Goal: Task Accomplishment & Management: Manage account settings

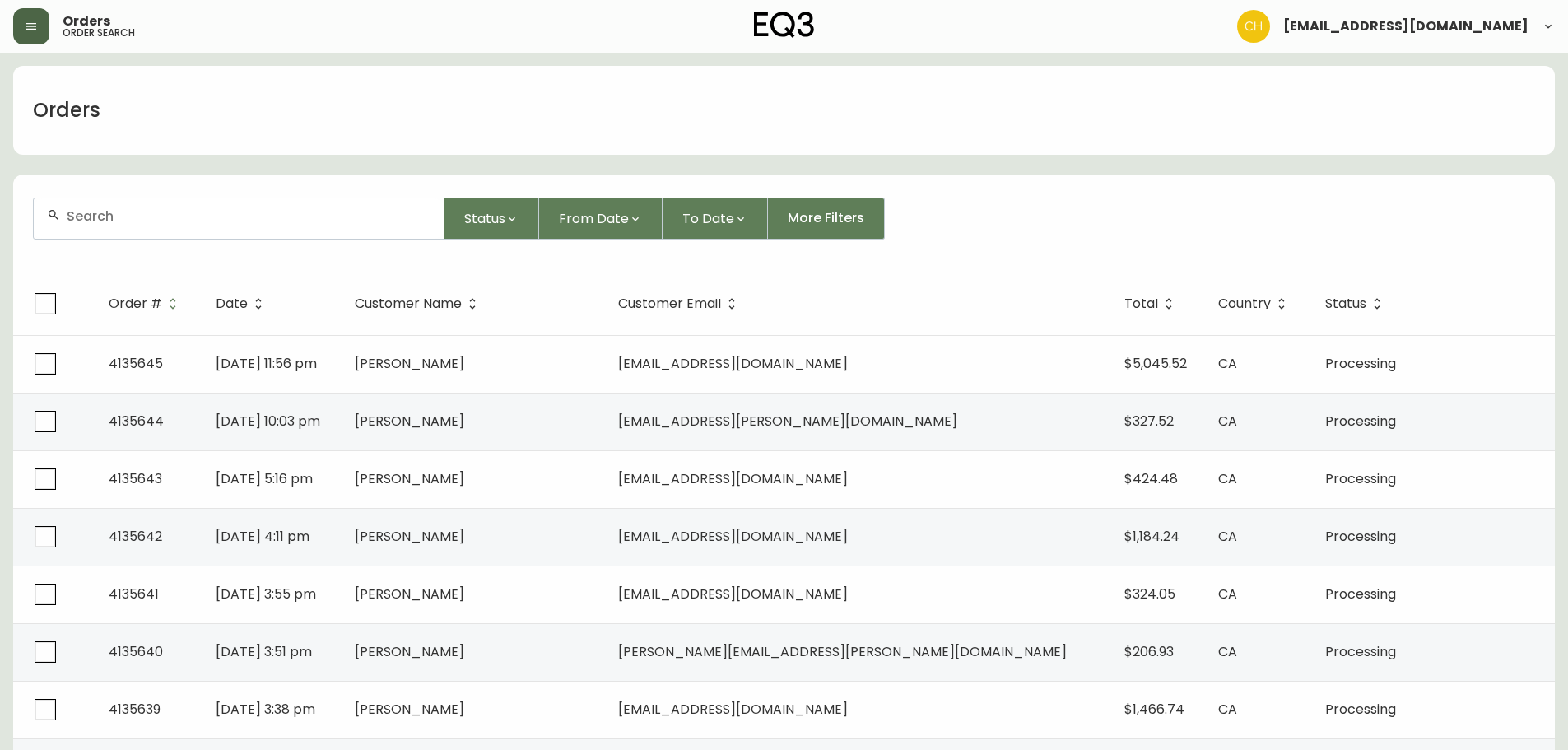
click at [26, 20] on icon "button" at bounding box center [31, 26] width 13 height 13
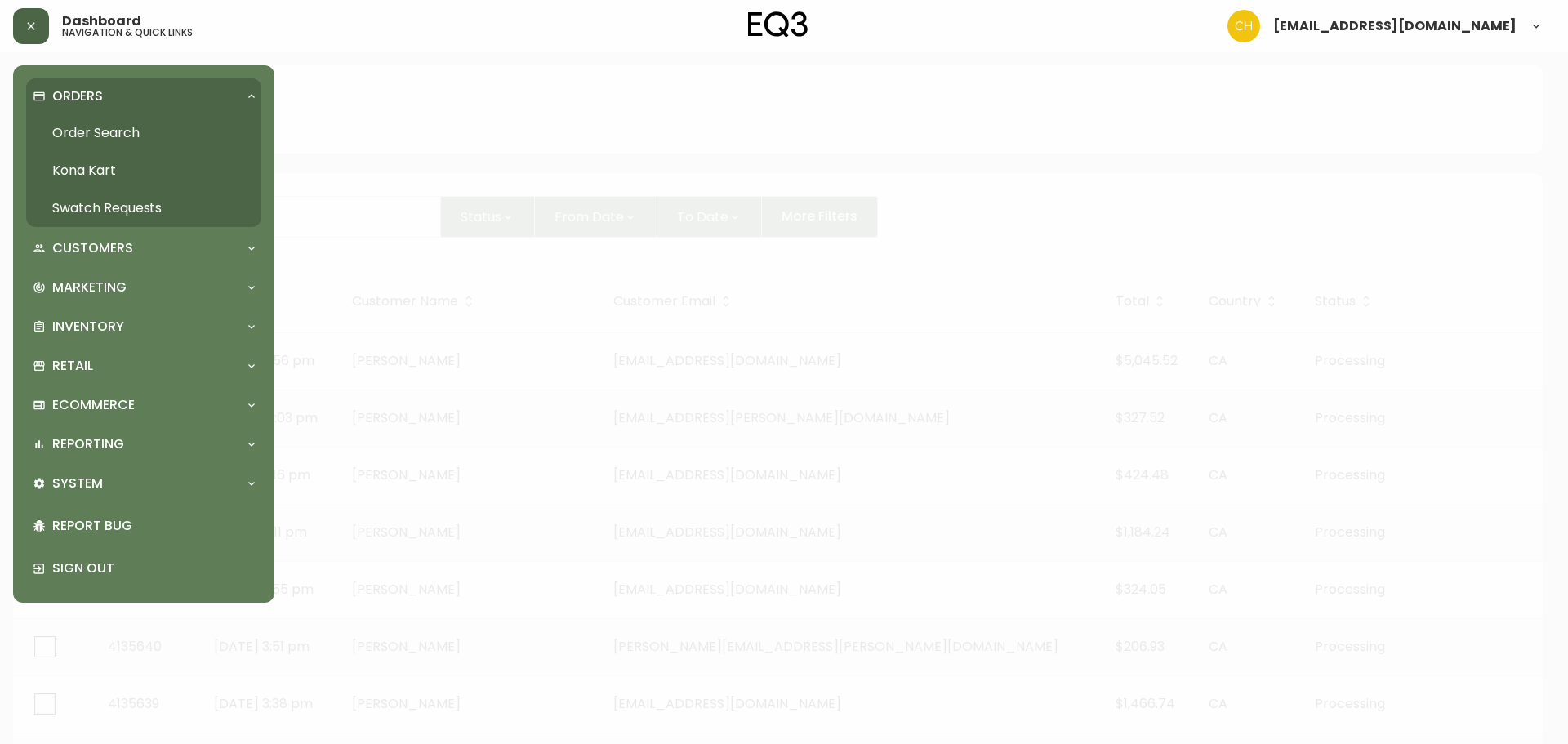
click at [84, 202] on link "Swatch Requests" at bounding box center [143, 208] width 235 height 38
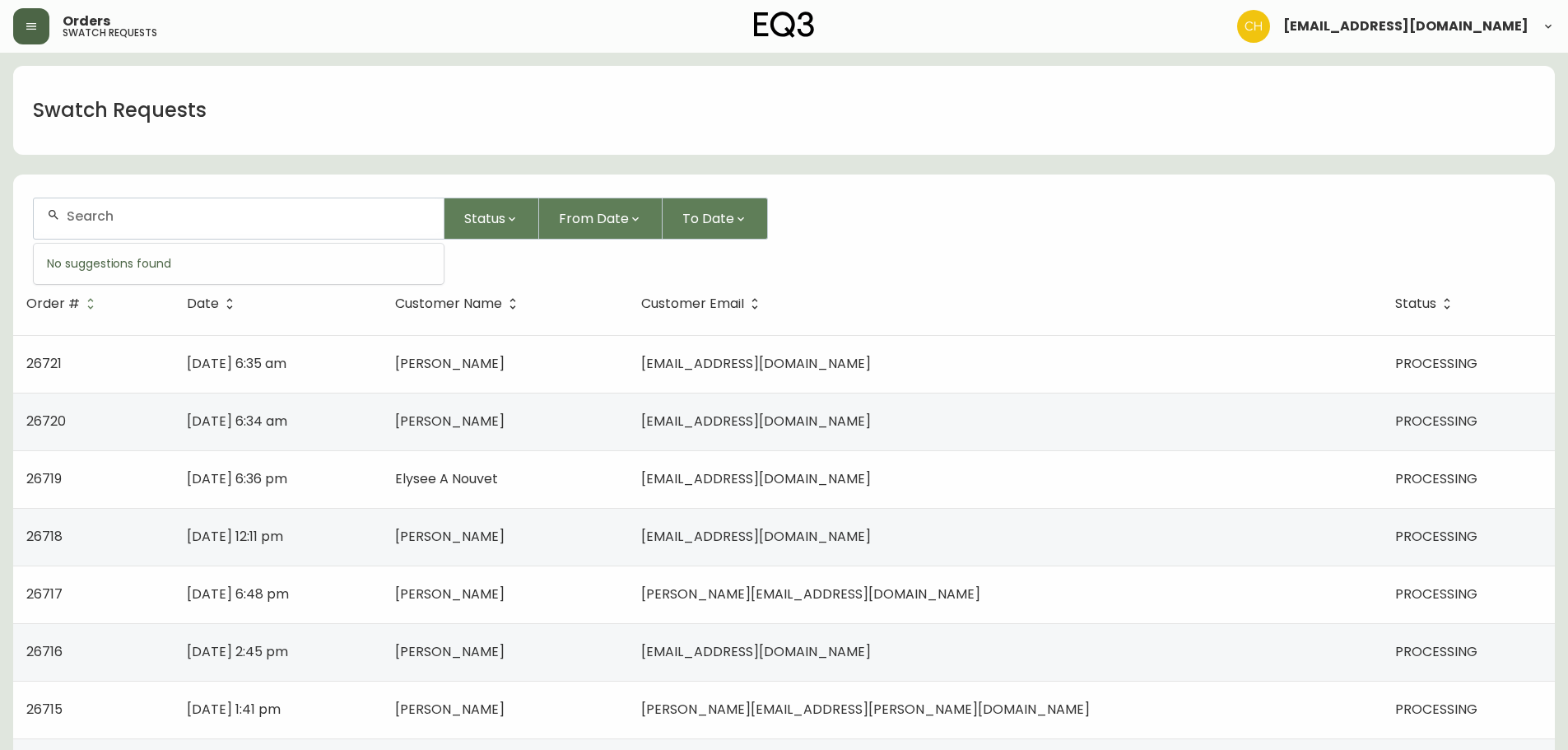
click at [101, 212] on input "text" at bounding box center [248, 216] width 364 height 16
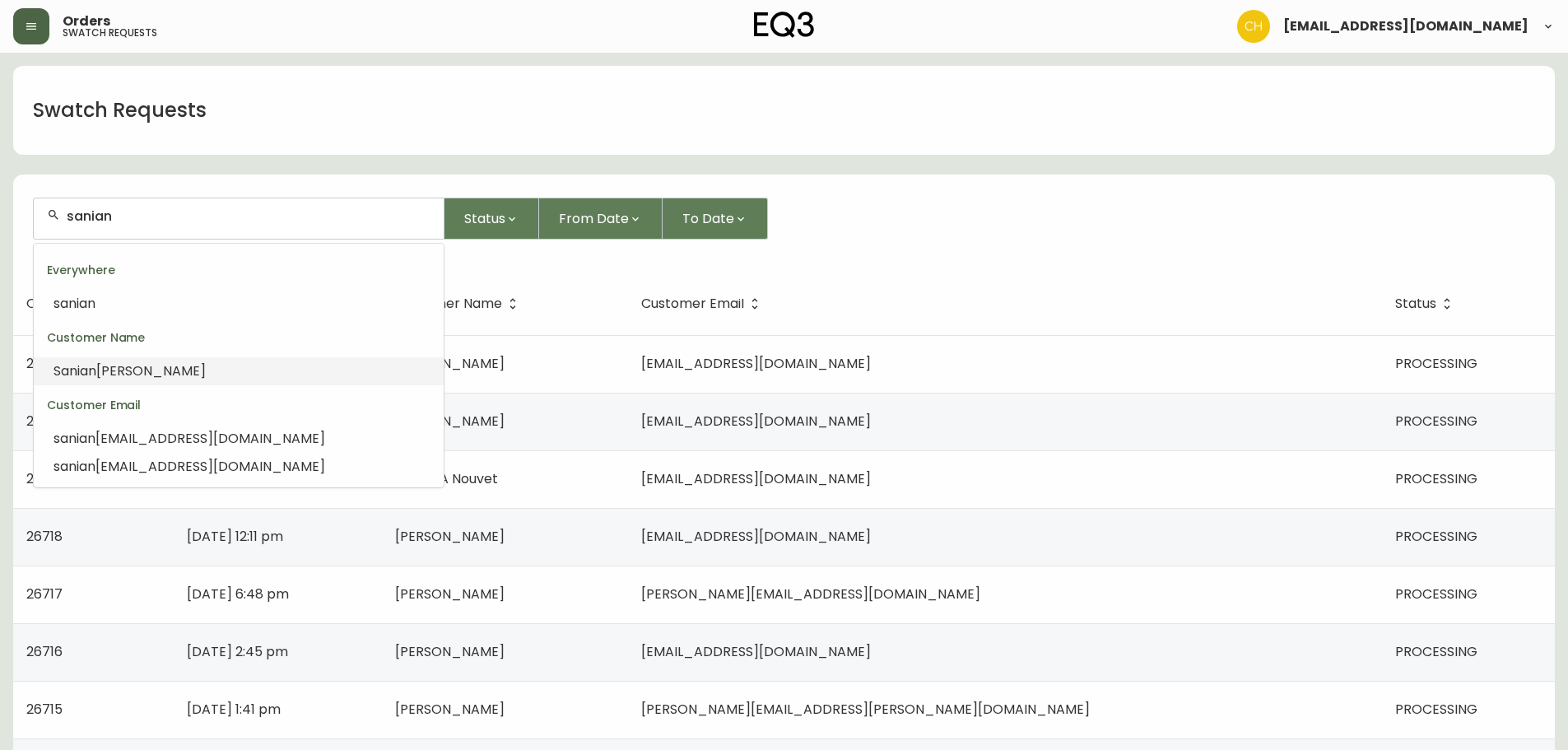
click at [96, 371] on span "Sanian" at bounding box center [75, 370] width 43 height 19
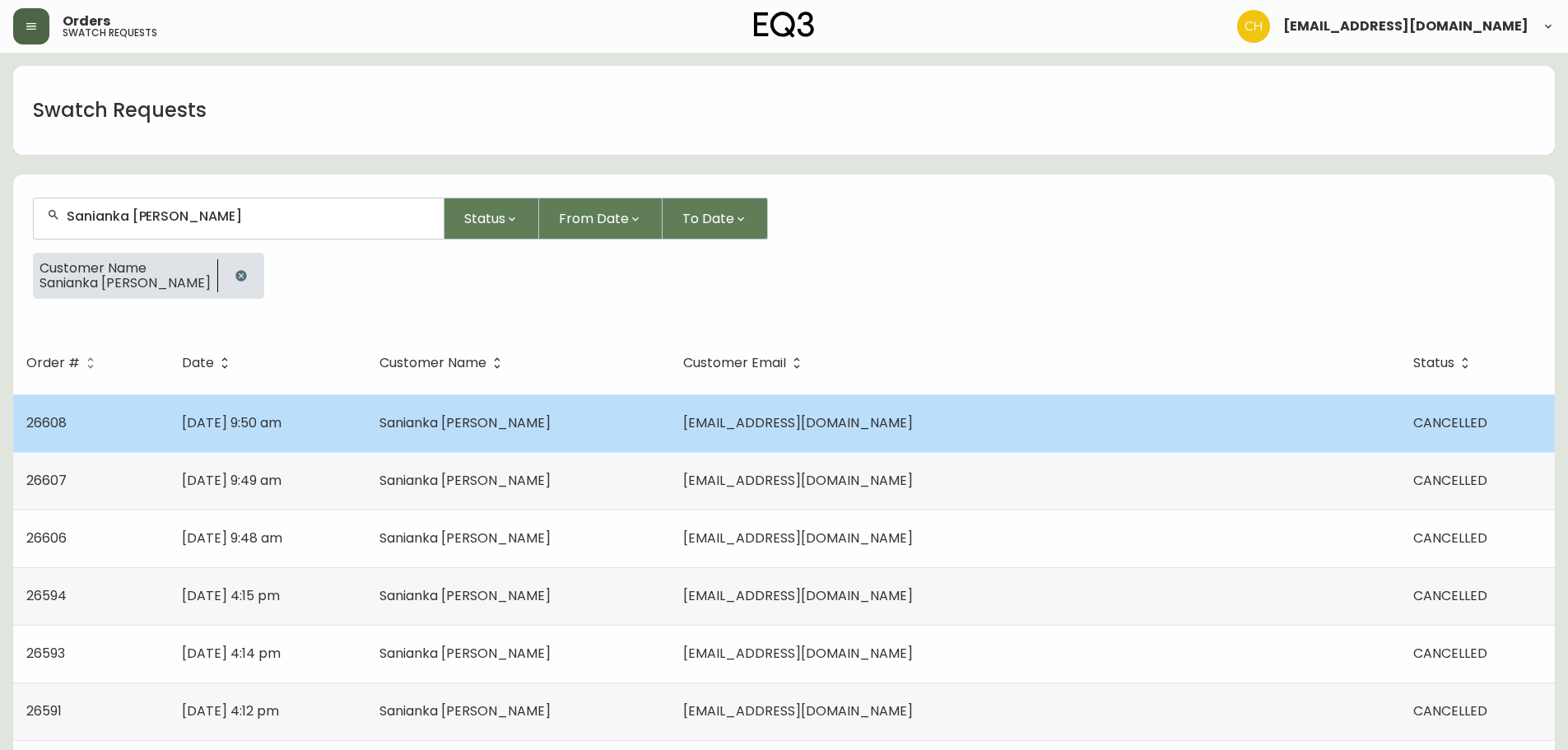
type input "Sanianka [PERSON_NAME]"
click at [367, 421] on td "[DATE] 9:50 am" at bounding box center [267, 423] width 197 height 57
